Goal: Information Seeking & Learning: Learn about a topic

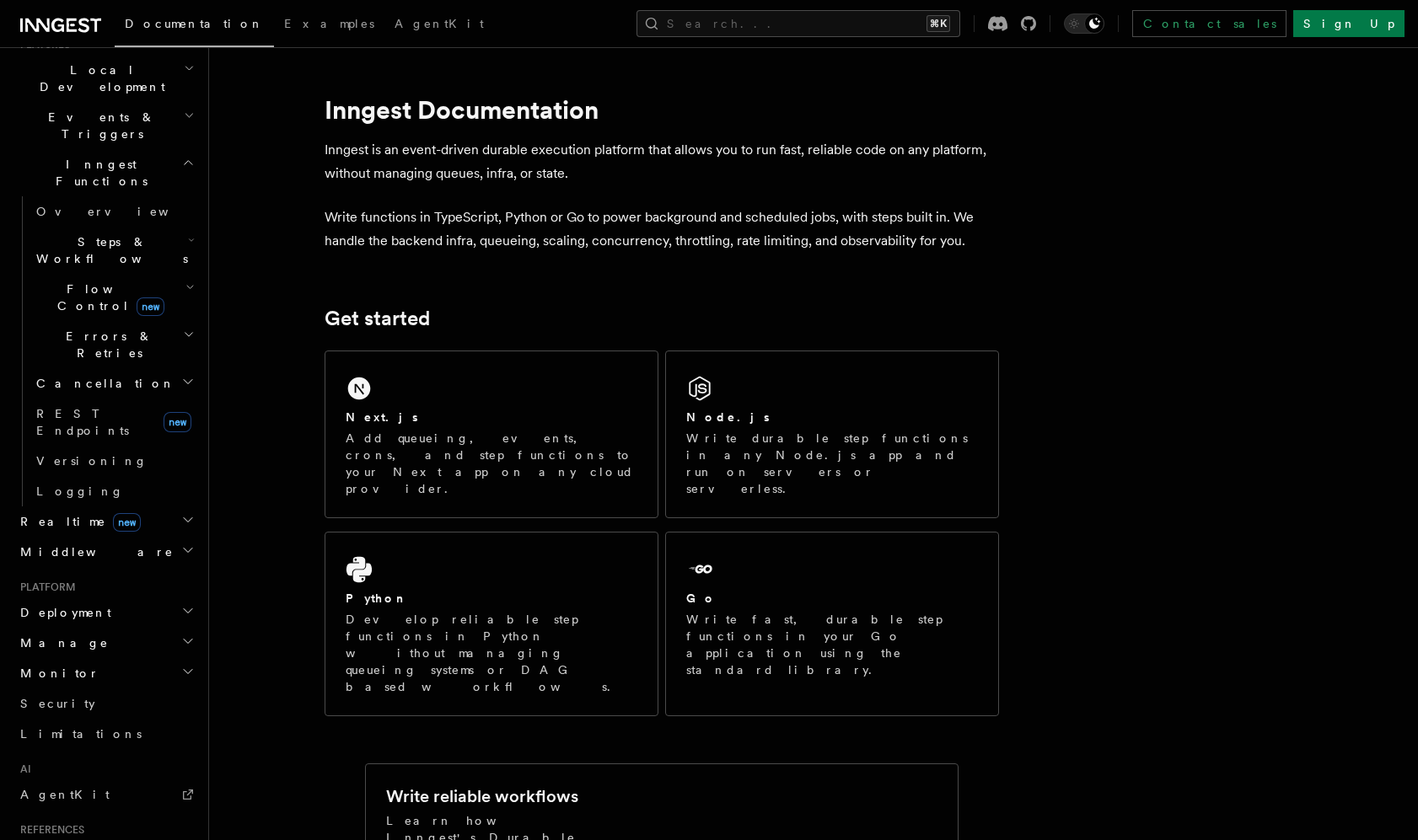
scroll to position [396, 0]
click at [142, 591] on h2 "Deployment" at bounding box center [105, 607] width 184 height 30
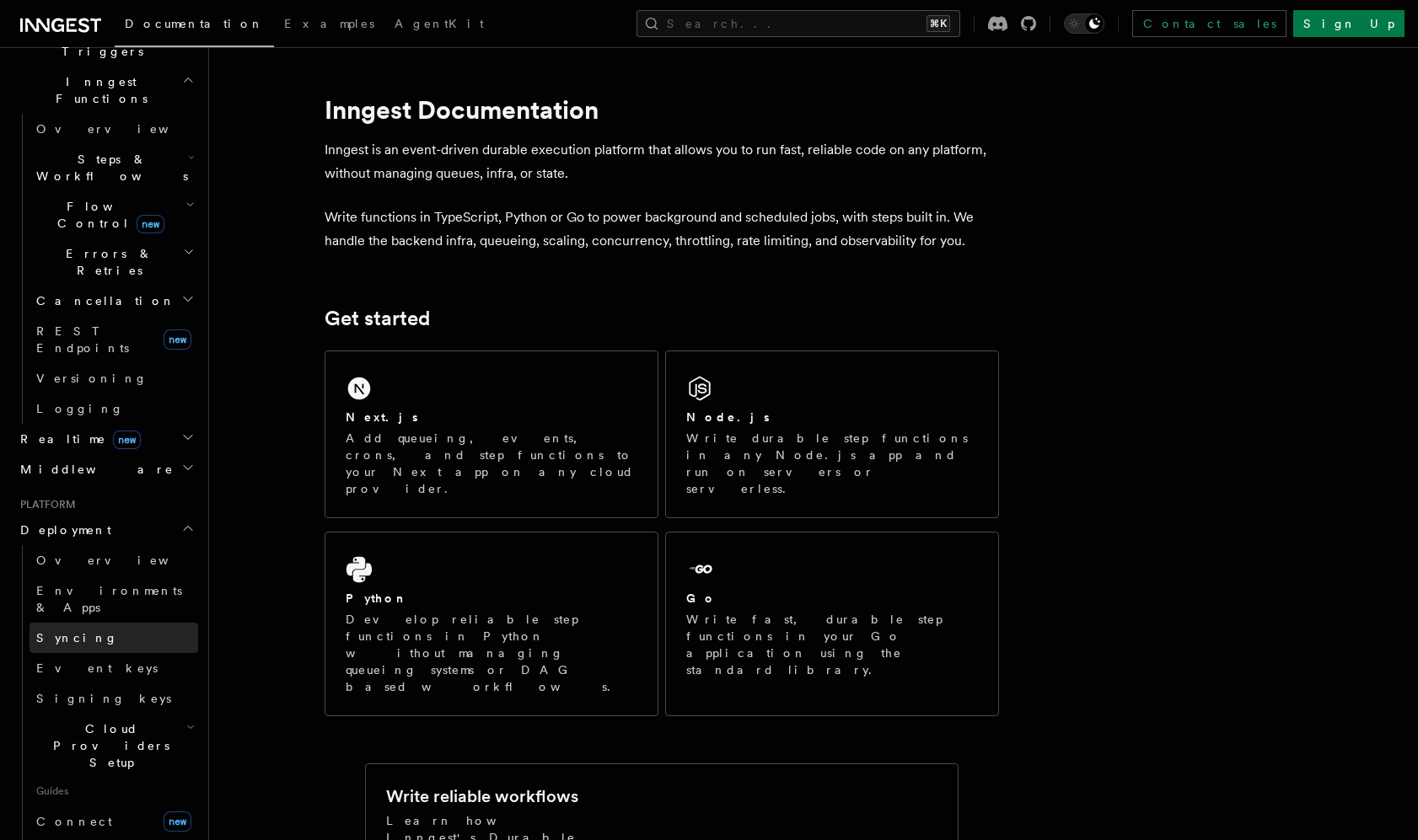
scroll to position [538, 0]
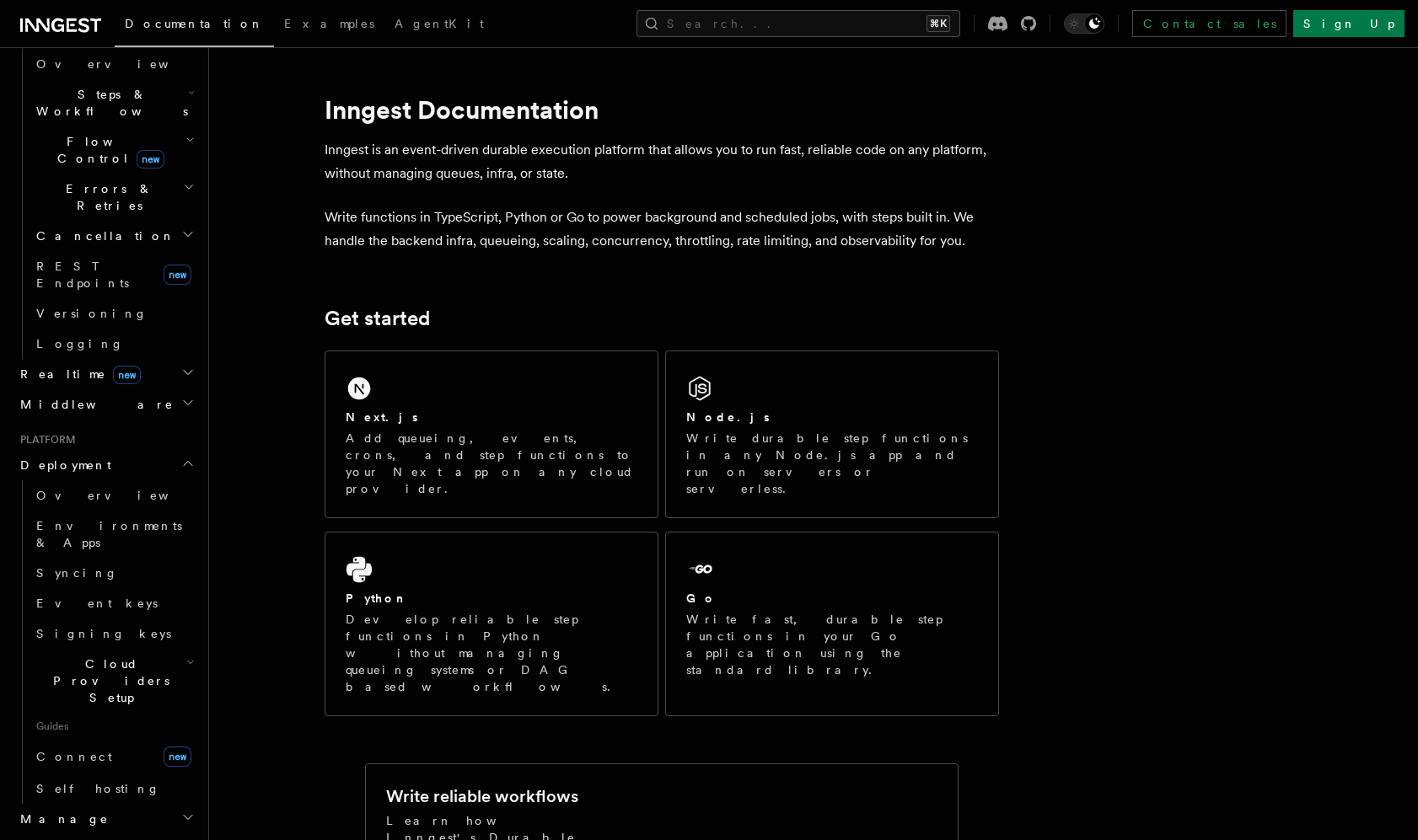
click at [147, 656] on span "Cloud Providers Setup" at bounding box center [108, 681] width 157 height 51
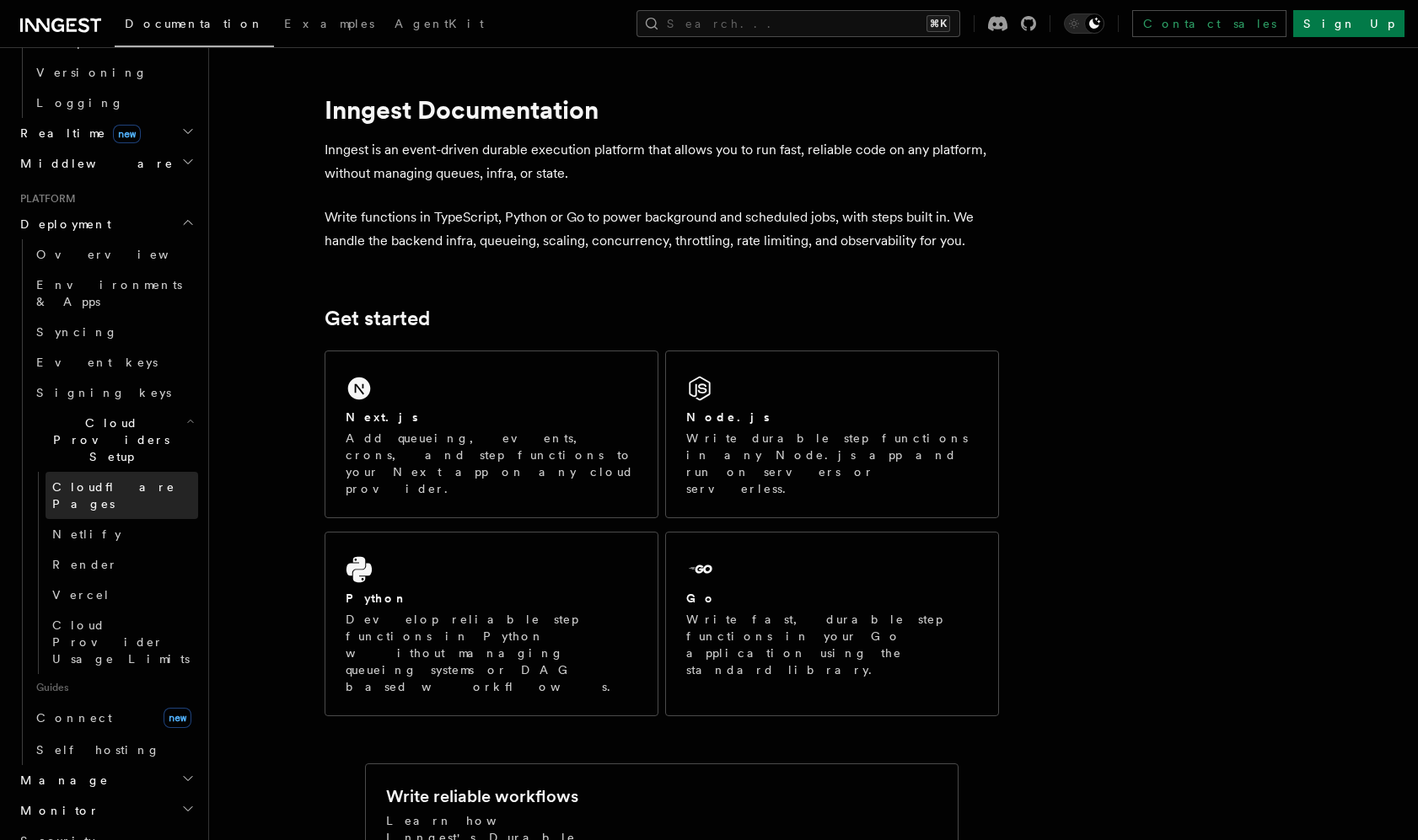
scroll to position [785, 0]
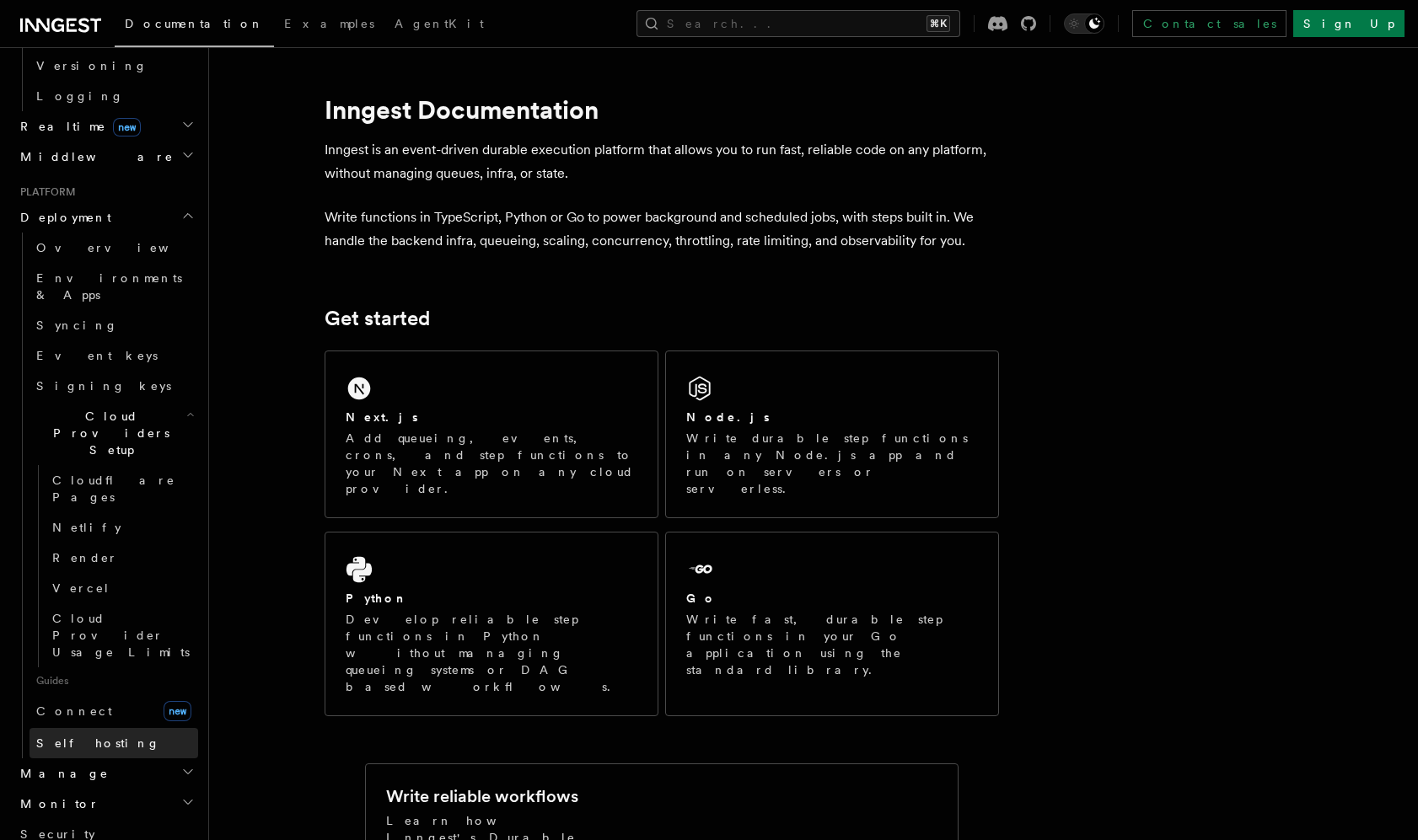
click at [84, 737] on span "Self hosting" at bounding box center [97, 744] width 124 height 13
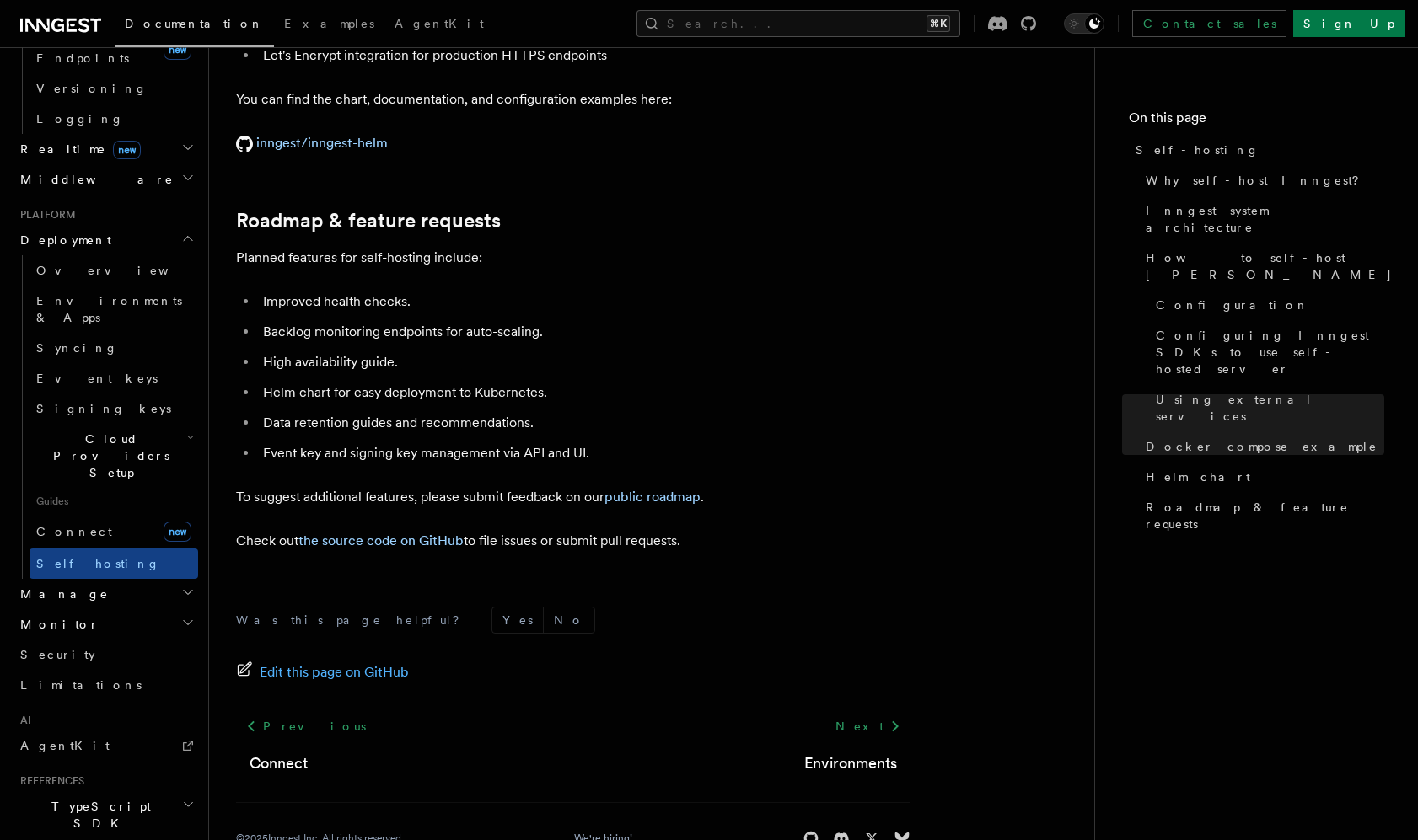
scroll to position [761, 0]
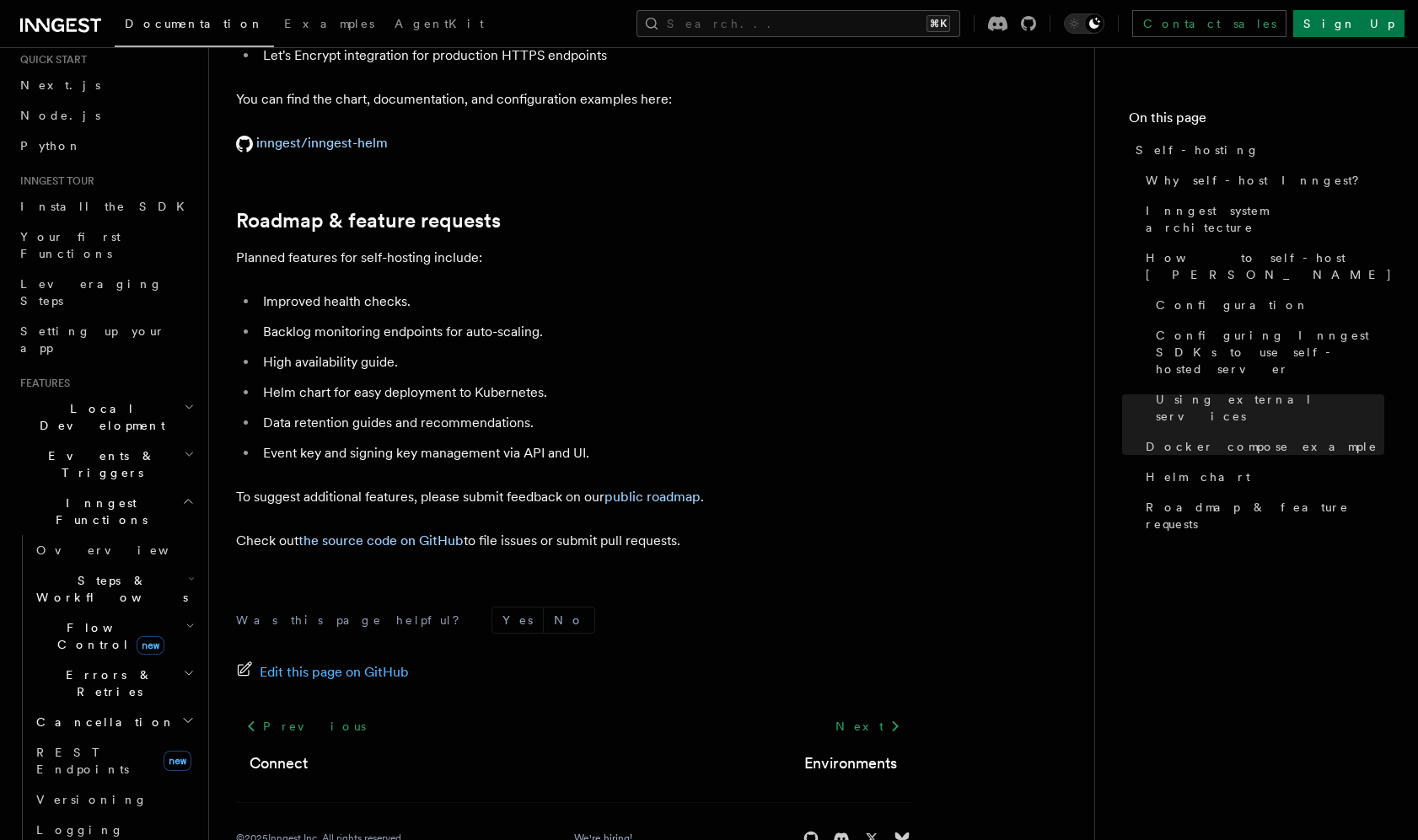
scroll to position [0, 0]
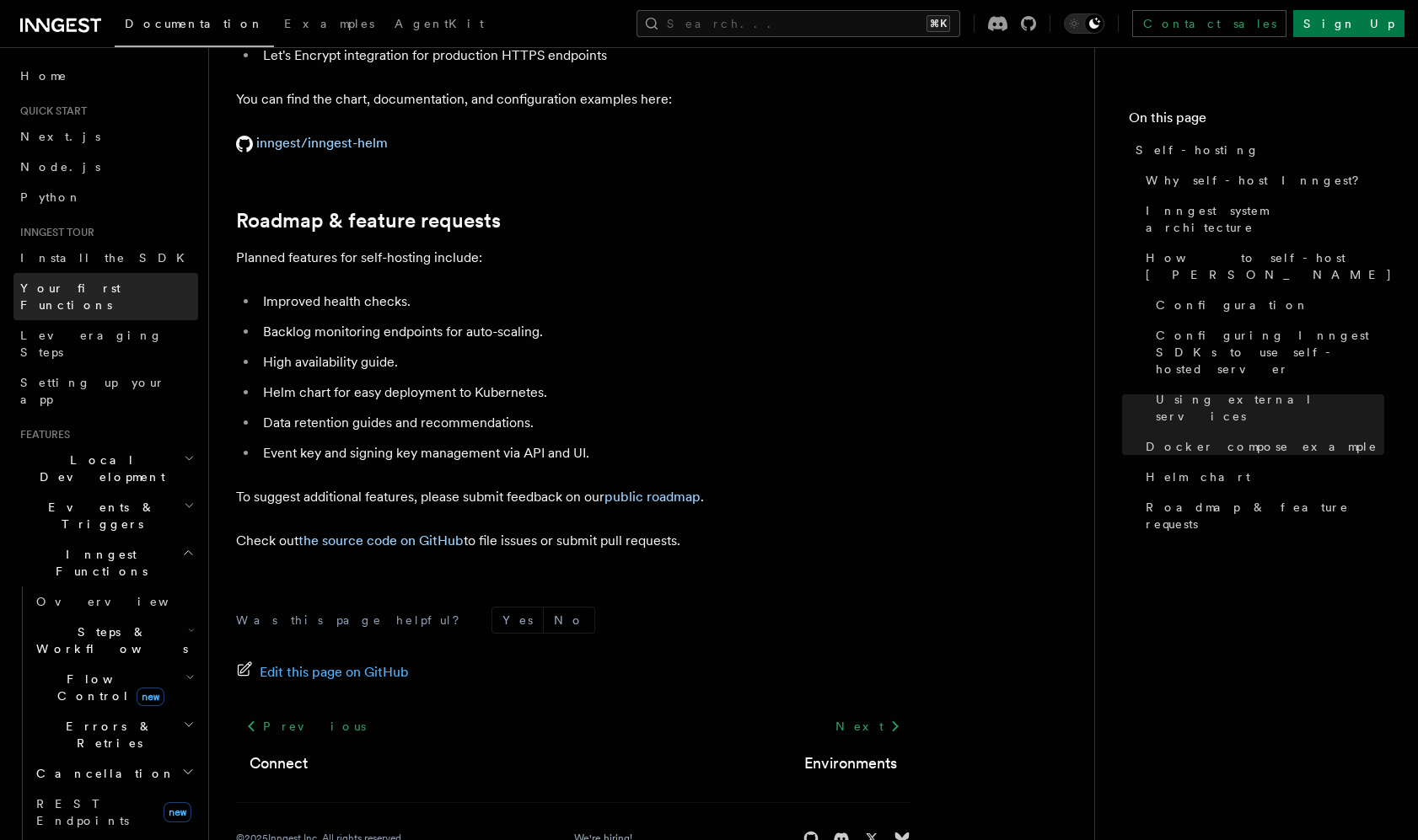
click at [73, 277] on link "Your first Functions" at bounding box center [105, 297] width 184 height 47
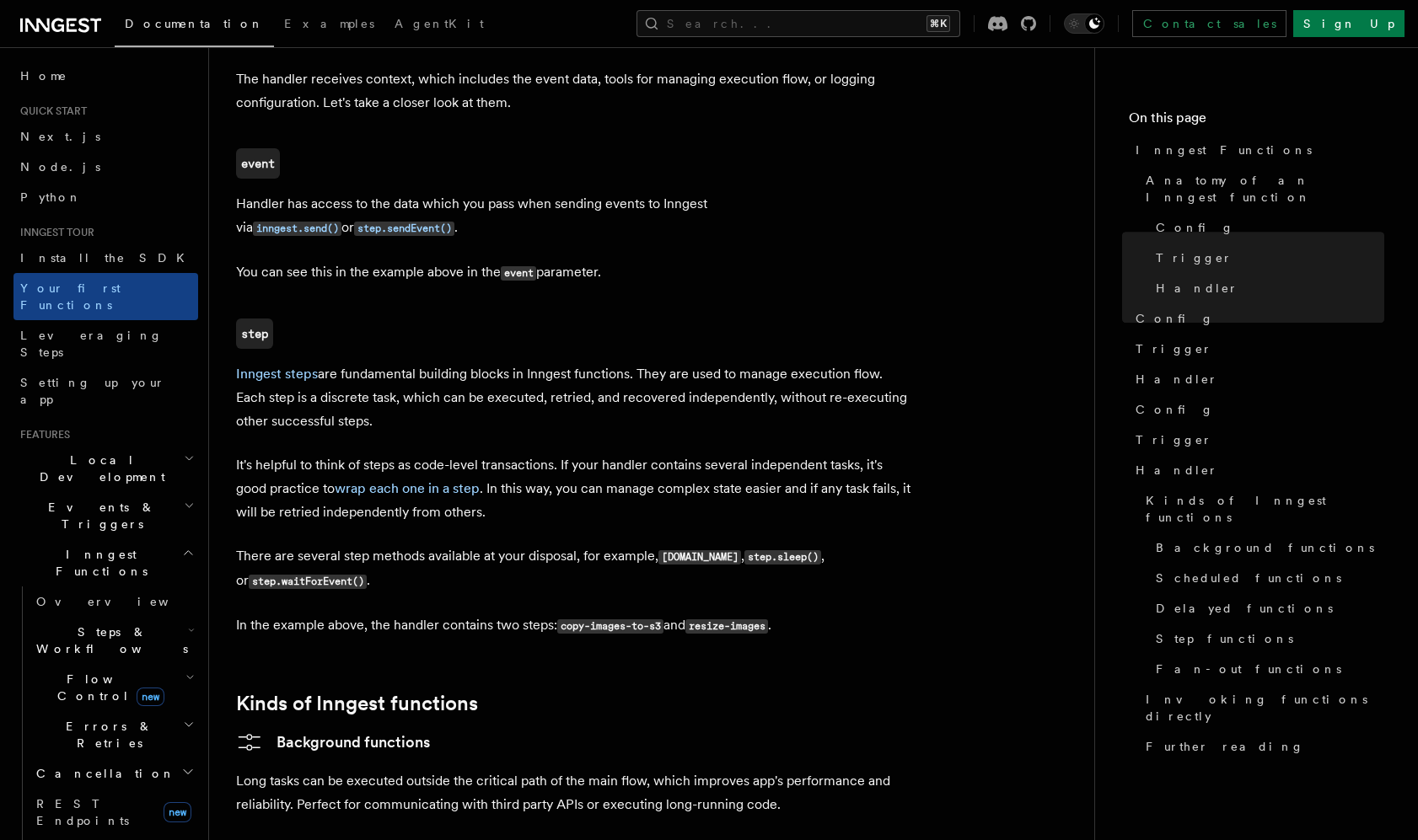
scroll to position [2377, 0]
